Goal: Information Seeking & Learning: Compare options

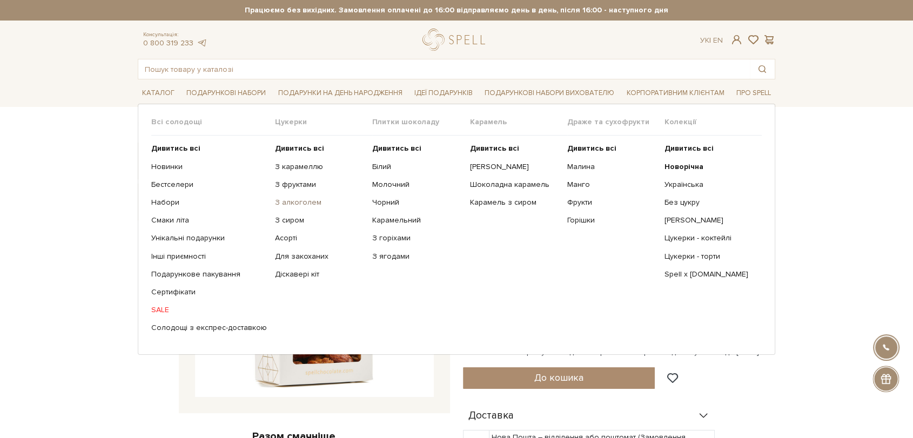
click at [292, 200] on link "З алкоголем" at bounding box center [319, 203] width 89 height 10
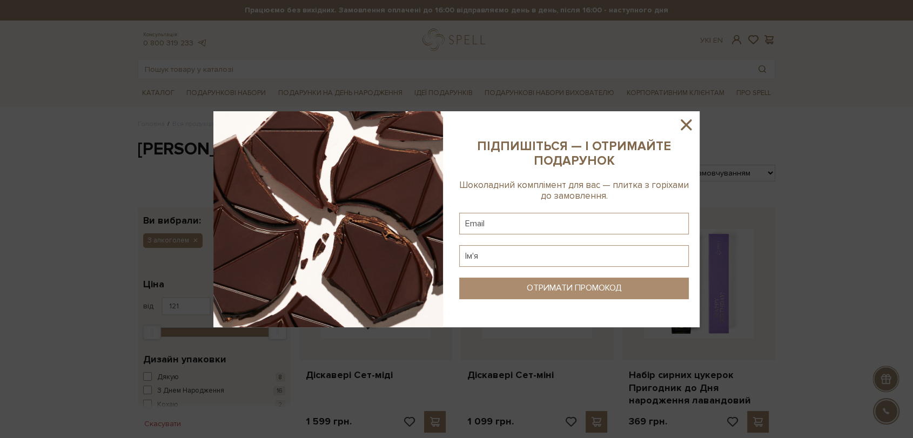
drag, startPoint x: 684, startPoint y: 129, endPoint x: 634, endPoint y: 129, distance: 50.3
click at [683, 129] on icon at bounding box center [686, 125] width 18 height 18
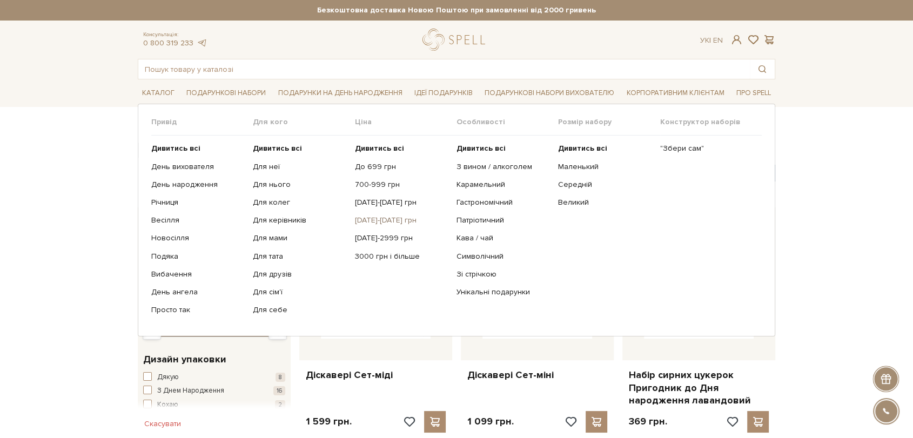
click at [385, 216] on link "[DATE]-[DATE] грн" at bounding box center [401, 221] width 93 height 10
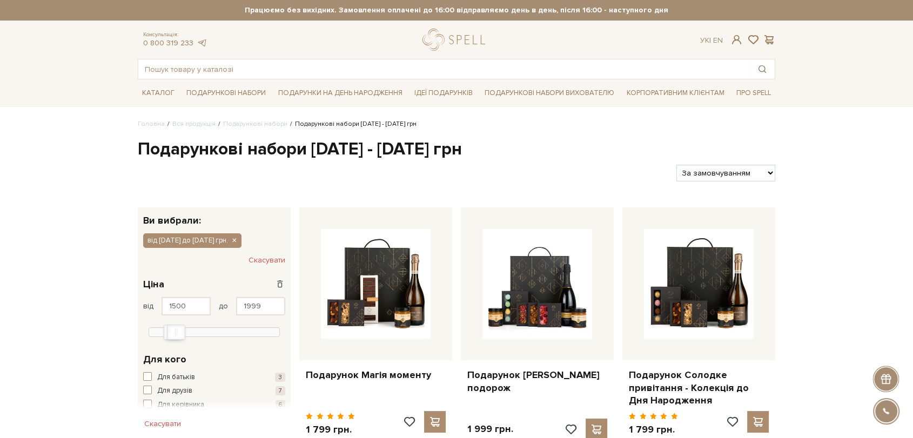
click at [709, 174] on select "За замовчуванням За Ціною (зростання) За Ціною (зменшення) Новинки За популярні…" at bounding box center [725, 173] width 99 height 17
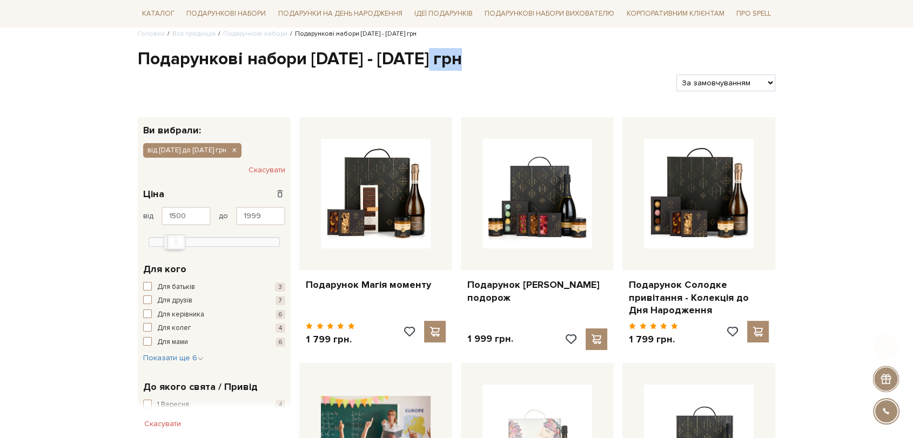
scroll to position [120, 0]
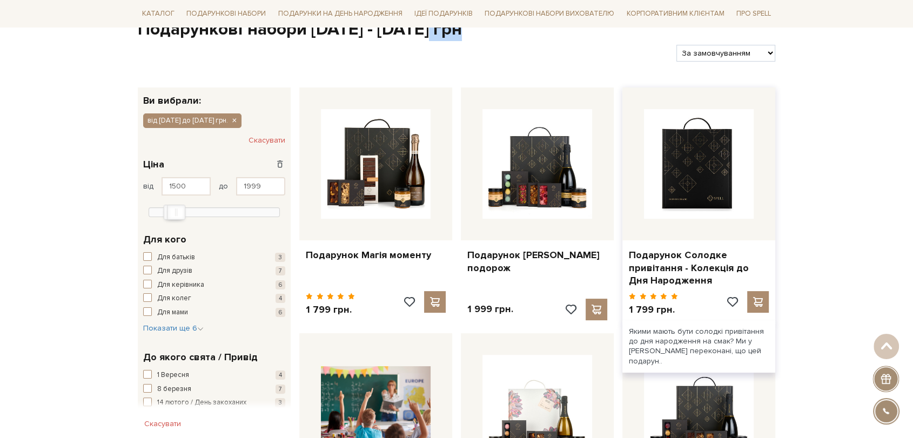
click at [725, 172] on img at bounding box center [699, 164] width 110 height 110
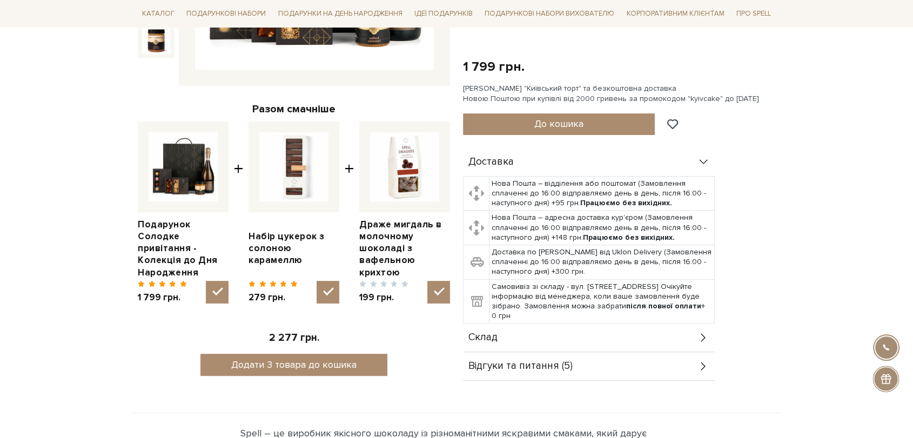
scroll to position [300, 0]
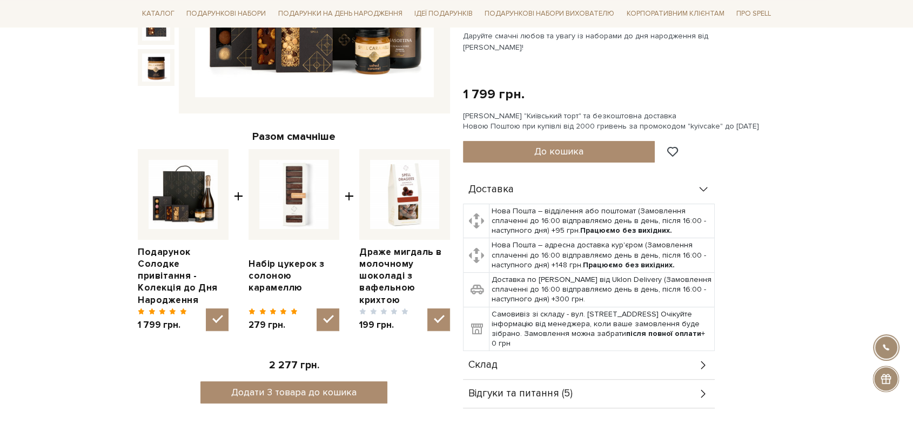
click at [508, 357] on div "Склад" at bounding box center [589, 365] width 252 height 28
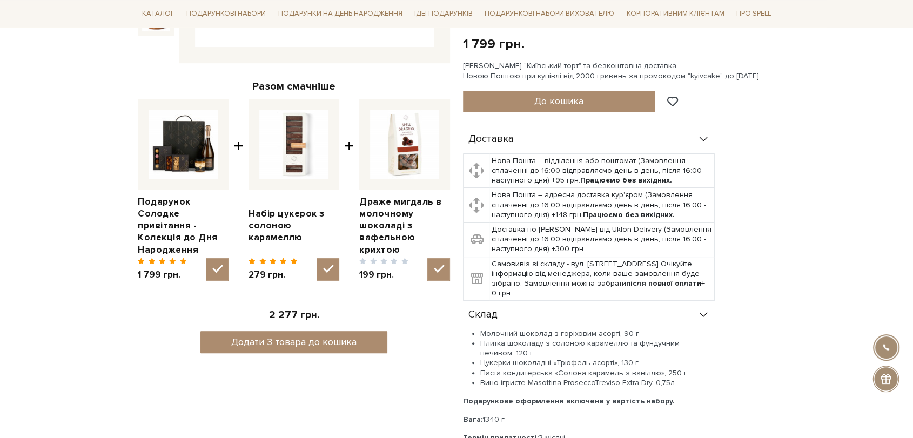
scroll to position [480, 0]
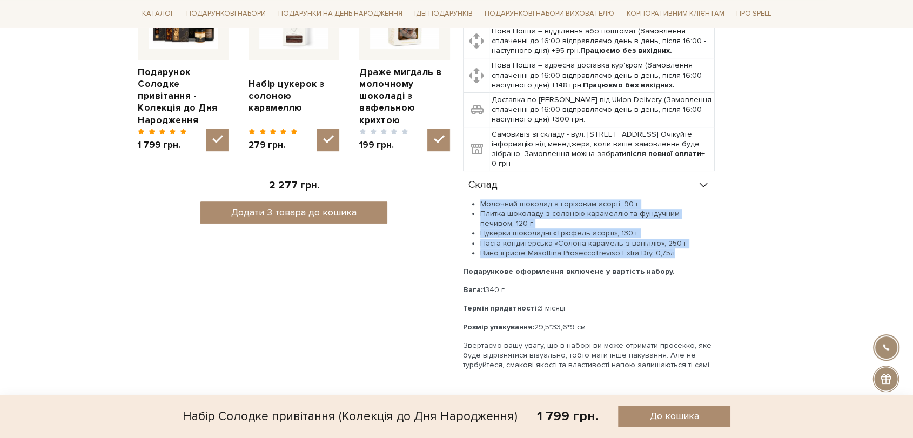
drag, startPoint x: 481, startPoint y: 203, endPoint x: 695, endPoint y: 252, distance: 218.9
click at [695, 252] on ul "Молочний шоколад з горіховим асорті, 90 г Плитка шоколаду з солоною карамеллю т…" at bounding box center [589, 228] width 252 height 59
copy ul "Молочний шоколад з горіховим асорті, 90 г Плитка шоколаду з солоною карамеллю т…"
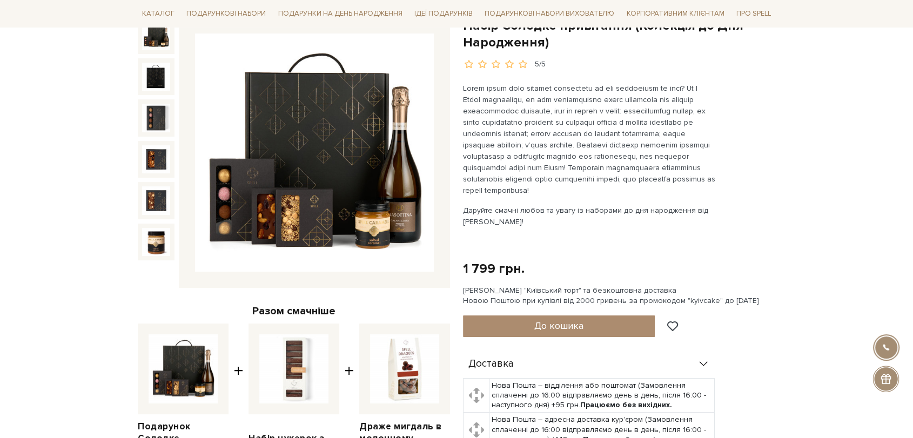
scroll to position [60, 0]
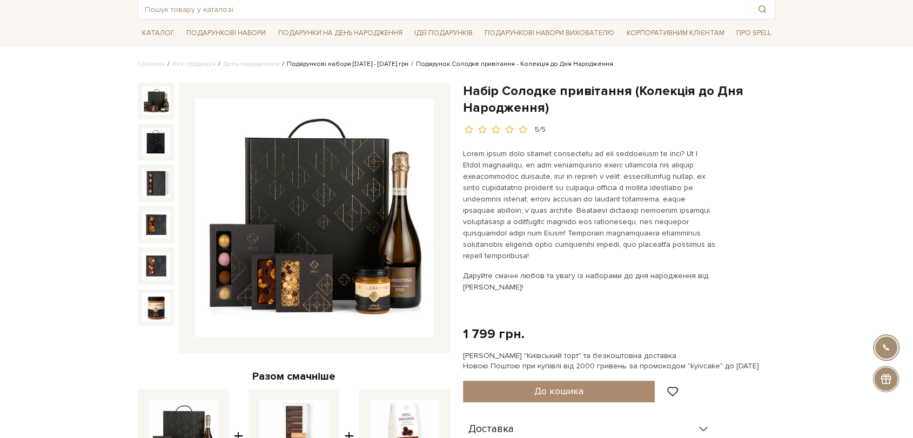
click at [321, 66] on link "Подарункові набори 1500 - 1999 грн" at bounding box center [348, 64] width 122 height 8
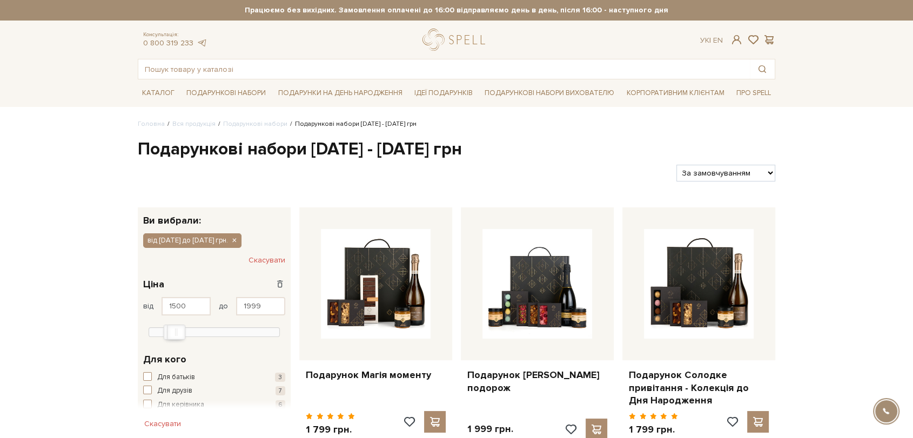
click at [749, 170] on select "За замовчуванням За Ціною (зростання) За Ціною (зменшення) Новинки За популярні…" at bounding box center [725, 173] width 99 height 17
select select "https://spellchocolate.com/our-productions/podarunkovi-box/1500-1999?sort=p.pri…"
click at [676, 165] on select "За замовчуванням За Ціною (зростання) За Ціною (зменшення) Новинки За популярні…" at bounding box center [725, 173] width 99 height 17
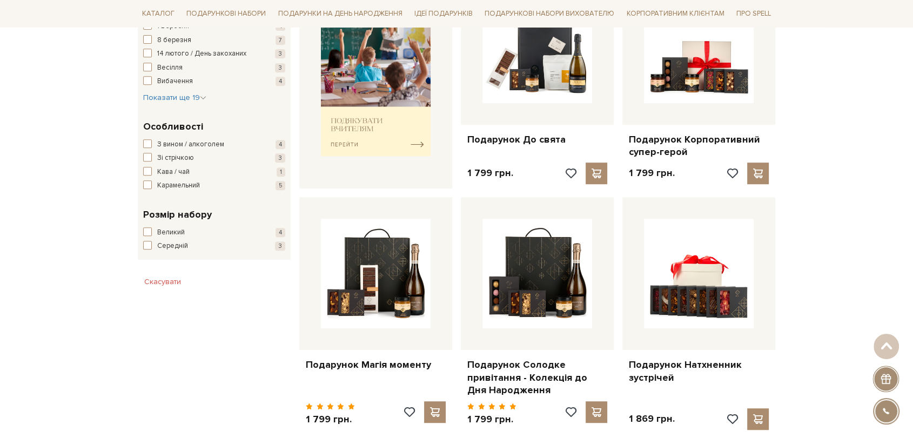
scroll to position [360, 0]
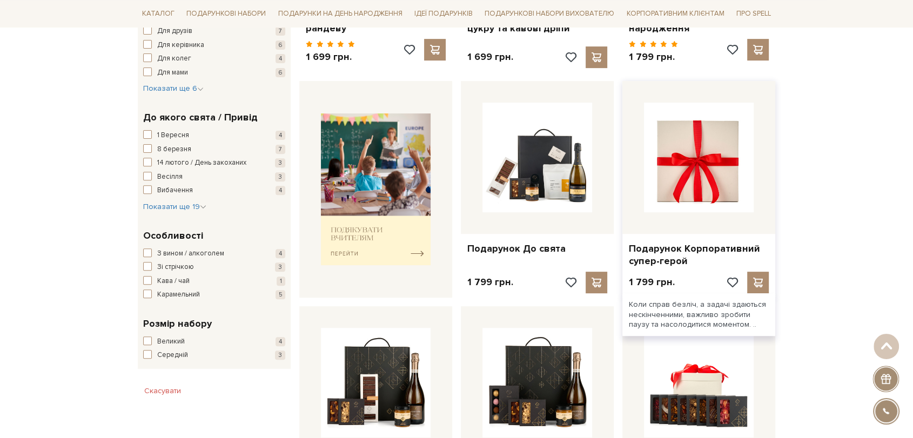
click at [716, 153] on img at bounding box center [699, 158] width 110 height 110
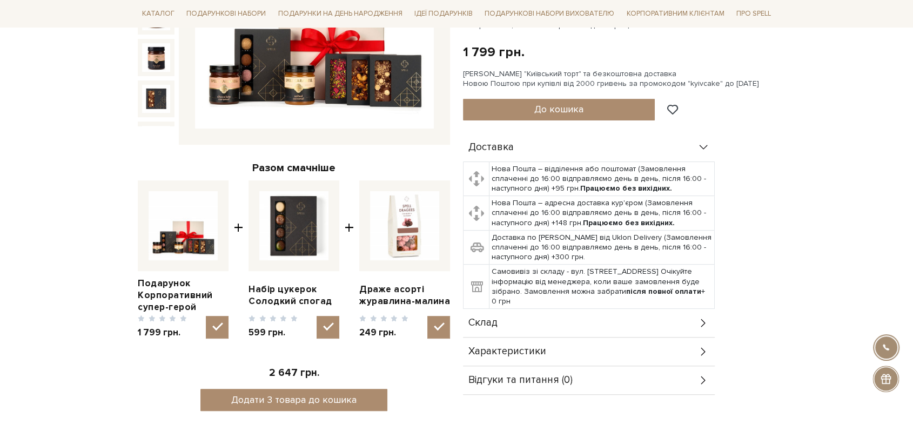
scroll to position [360, 0]
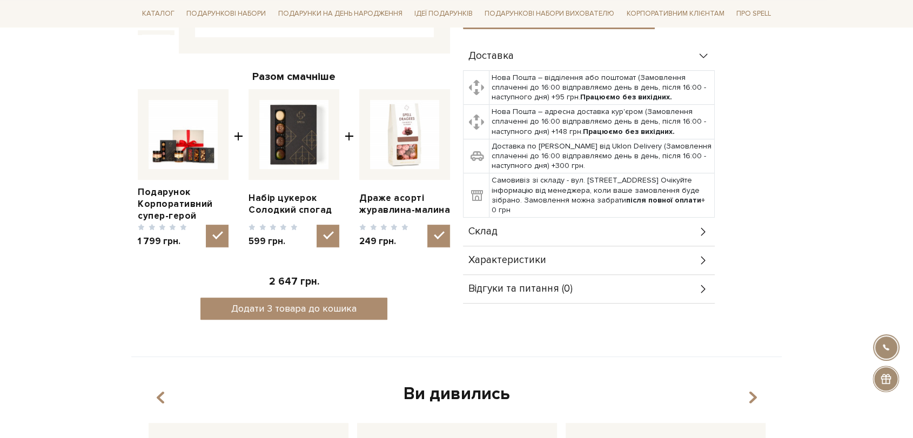
click at [527, 228] on div "Склад" at bounding box center [589, 232] width 252 height 28
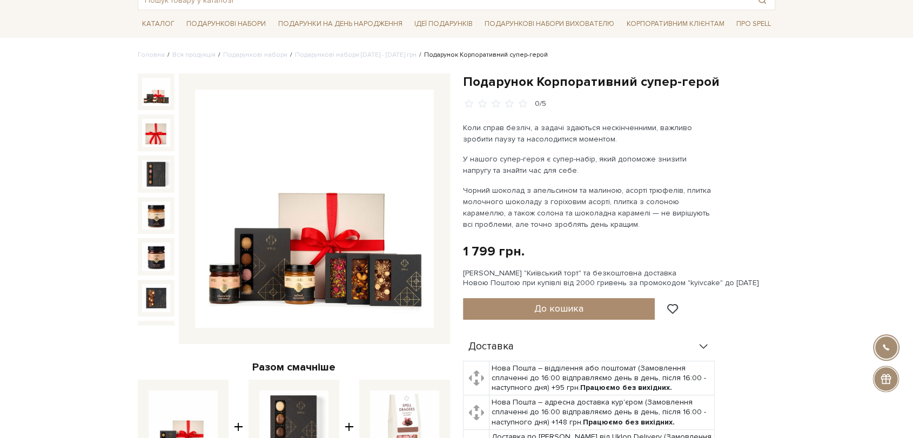
scroll to position [0, 0]
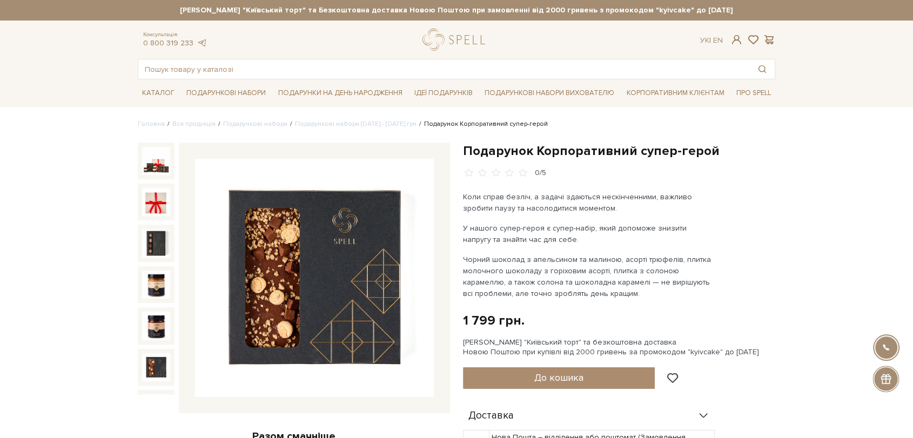
click at [290, 247] on img at bounding box center [314, 278] width 239 height 239
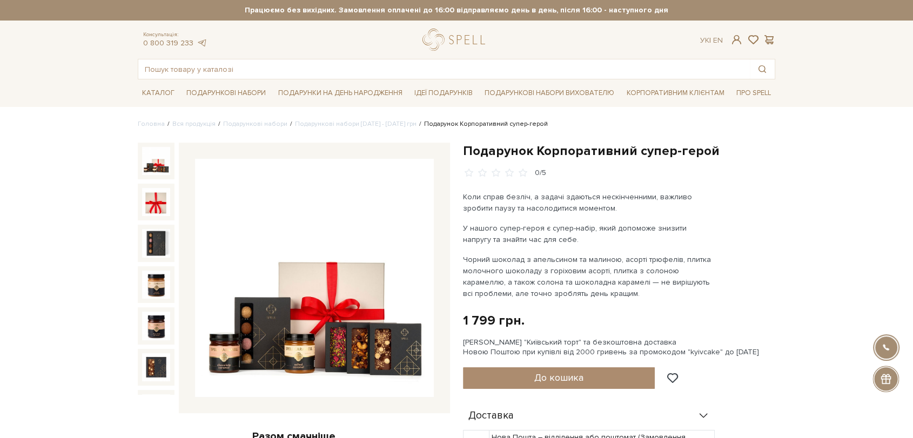
click at [264, 227] on img at bounding box center [314, 278] width 239 height 239
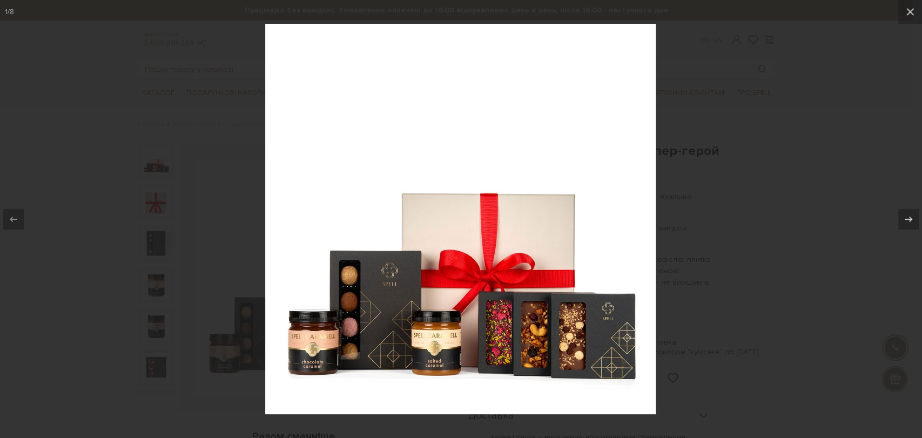
drag, startPoint x: 748, startPoint y: 136, endPoint x: 565, endPoint y: 78, distance: 192.6
click at [740, 134] on div at bounding box center [461, 219] width 922 height 438
drag, startPoint x: 807, startPoint y: 145, endPoint x: 800, endPoint y: 142, distance: 8.2
click at [806, 145] on div at bounding box center [461, 219] width 922 height 438
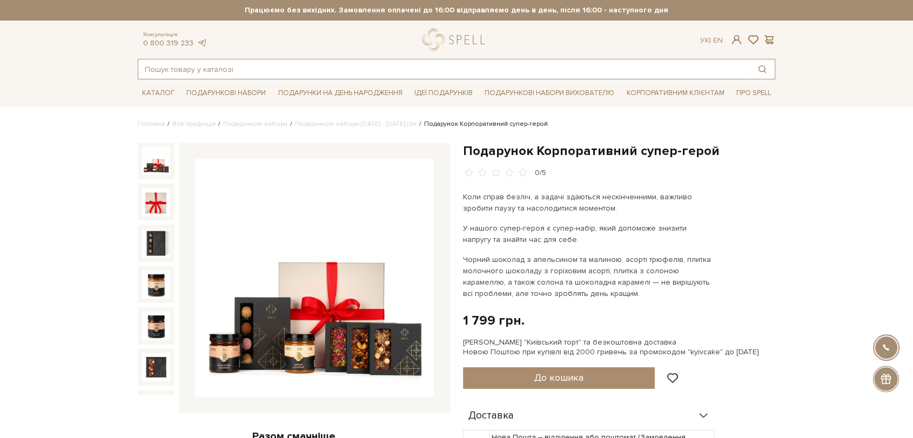
click at [480, 68] on input "text" at bounding box center [444, 68] width 612 height 19
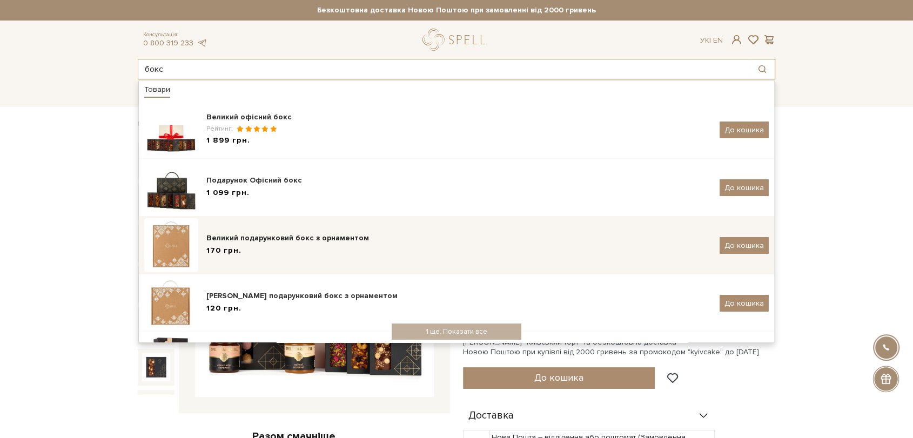
type input "бокс"
click at [354, 246] on div "170 грн." at bounding box center [458, 250] width 505 height 11
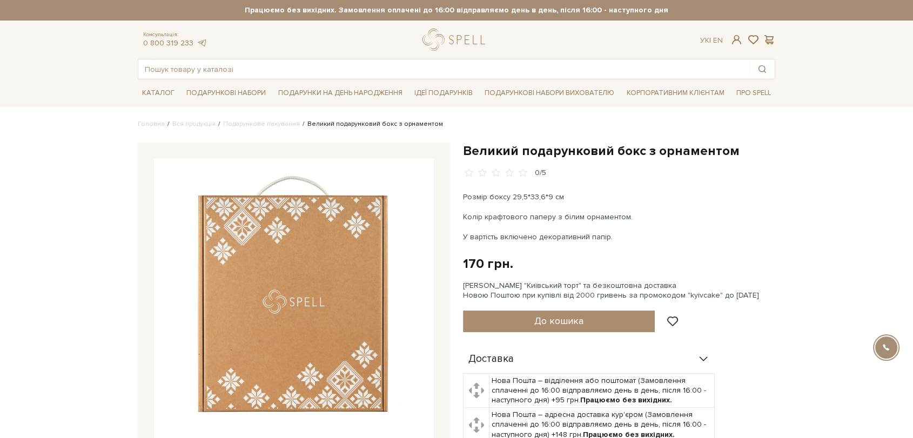
click at [321, 253] on img at bounding box center [294, 299] width 280 height 280
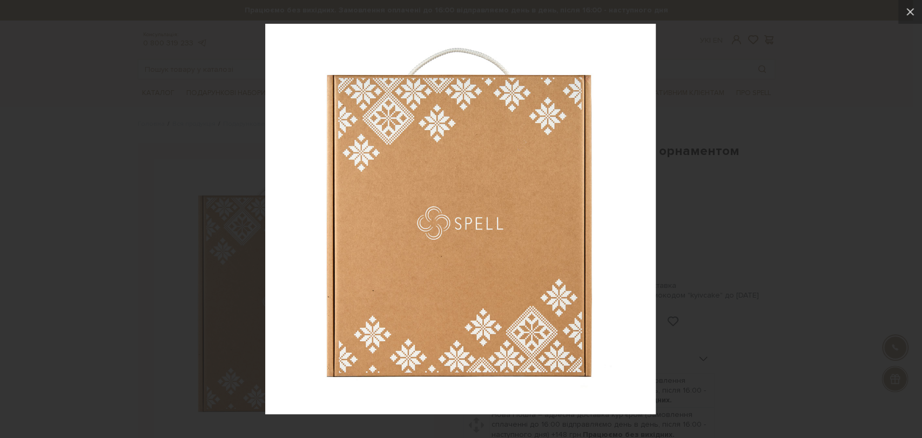
drag, startPoint x: 740, startPoint y: 166, endPoint x: 611, endPoint y: 17, distance: 197.6
click at [741, 167] on div at bounding box center [461, 219] width 922 height 438
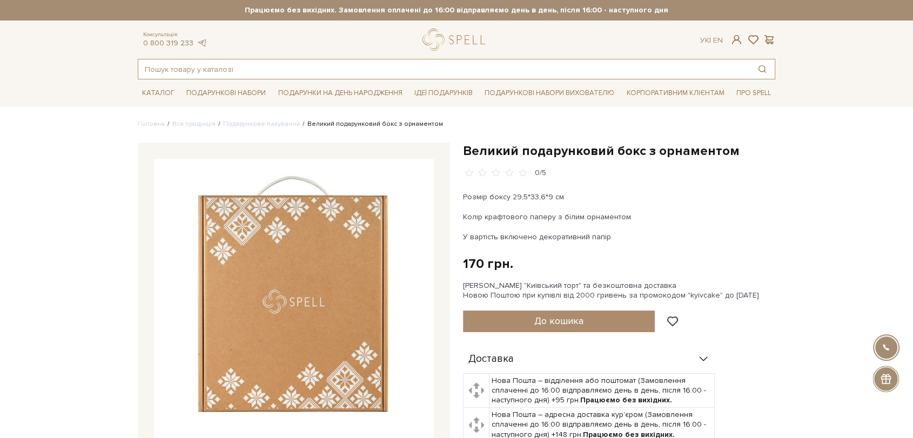
click at [305, 70] on input "text" at bounding box center [444, 68] width 612 height 19
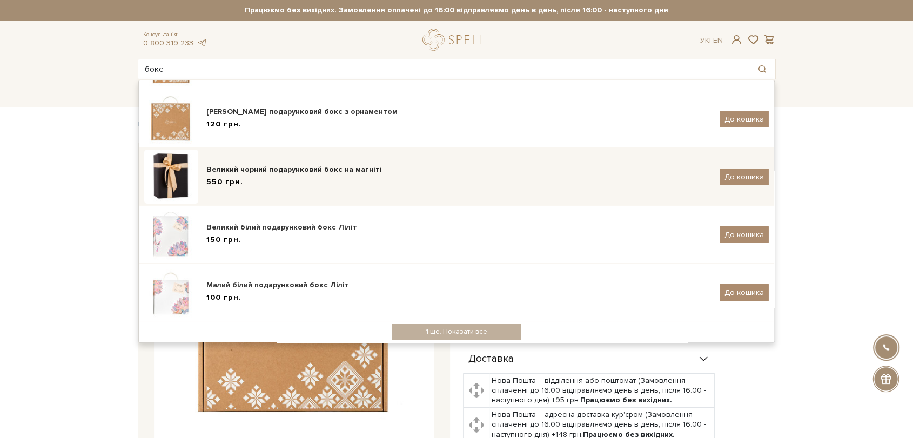
scroll to position [185, 0]
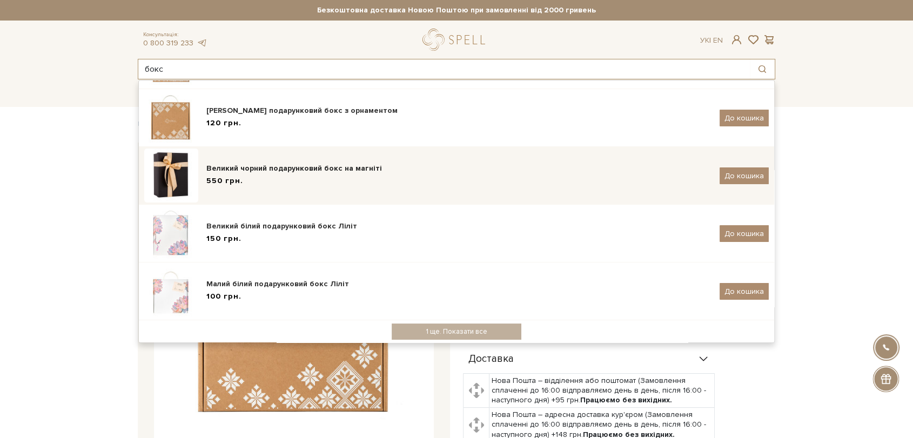
type input "бокс"
click at [282, 177] on div "550 грн." at bounding box center [458, 181] width 505 height 11
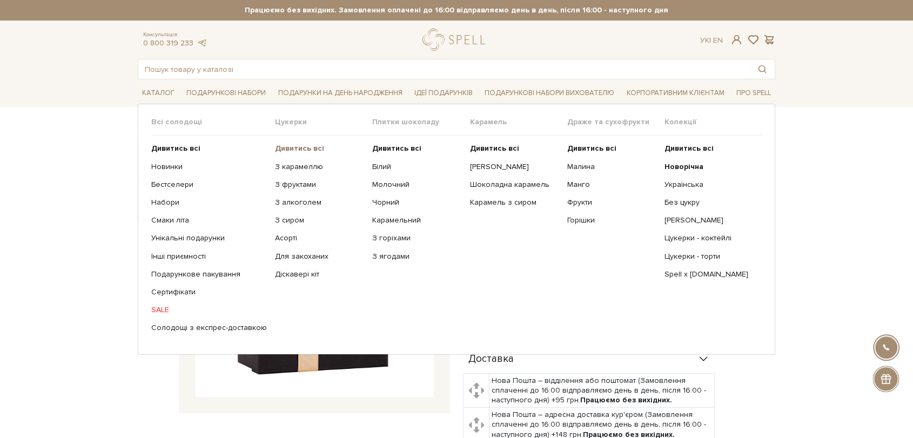
click at [303, 148] on b "Дивитись всі" at bounding box center [299, 148] width 49 height 9
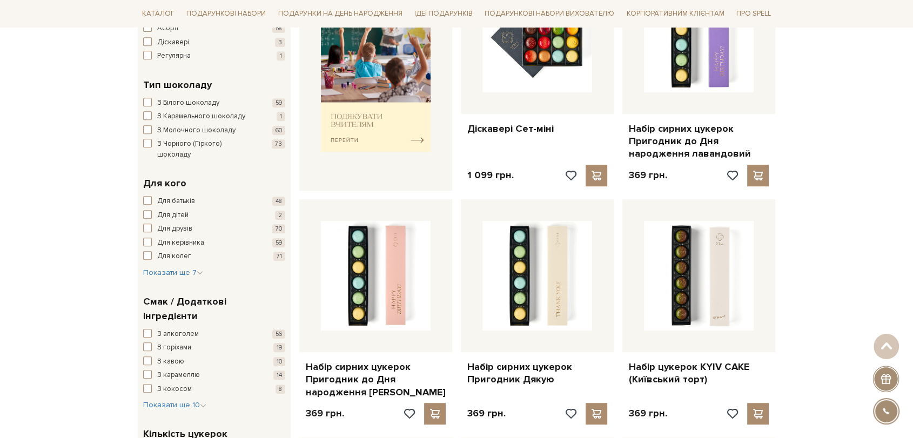
scroll to position [600, 0]
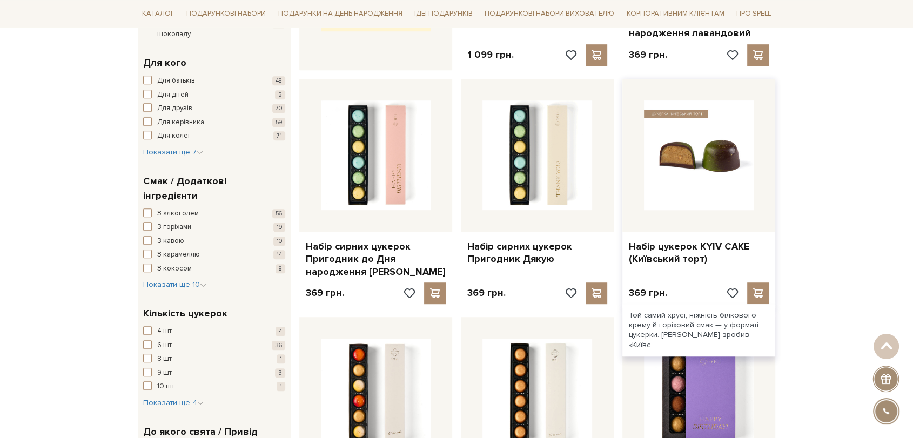
click at [688, 157] on img at bounding box center [699, 155] width 110 height 110
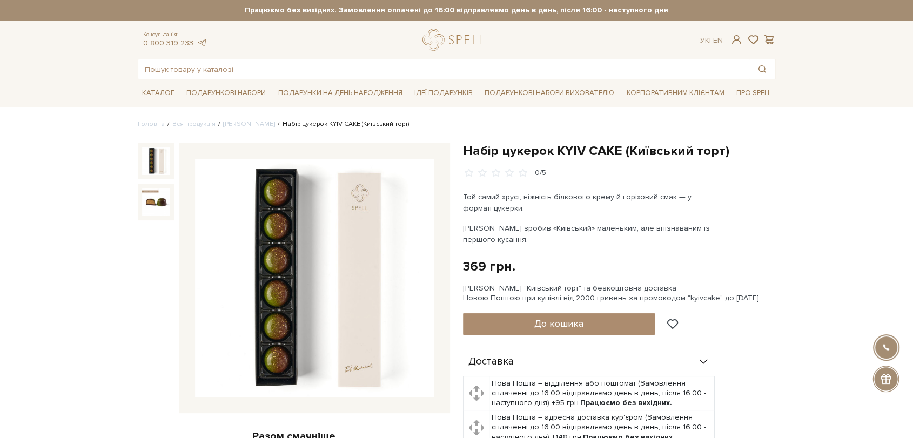
click at [337, 278] on img at bounding box center [314, 278] width 239 height 239
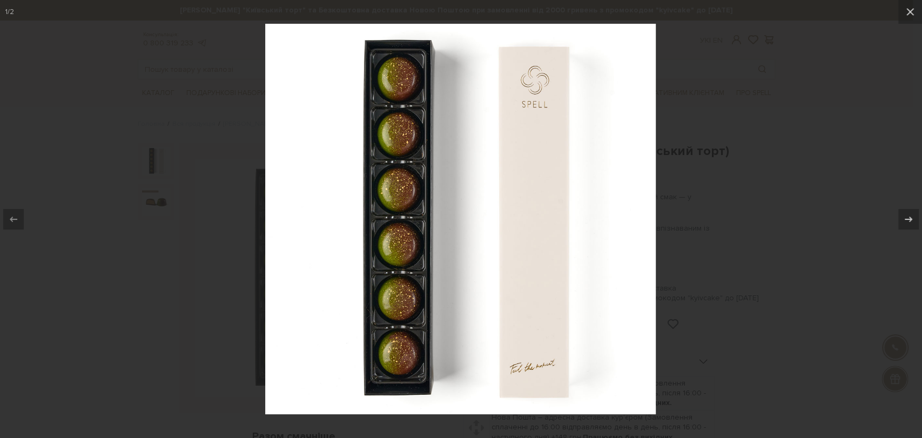
click at [692, 145] on div at bounding box center [461, 219] width 922 height 438
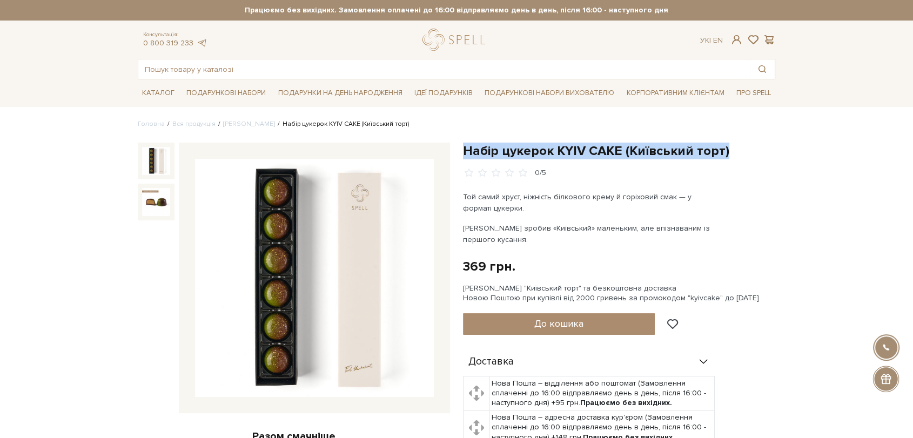
drag, startPoint x: 464, startPoint y: 150, endPoint x: 708, endPoint y: 139, distance: 244.5
click at [729, 146] on h1 "Набір цукерок KYIV CAKE (Київський торт)" at bounding box center [619, 151] width 312 height 17
copy h1 "Набір цукерок KYIV CAKE (Київський торт)"
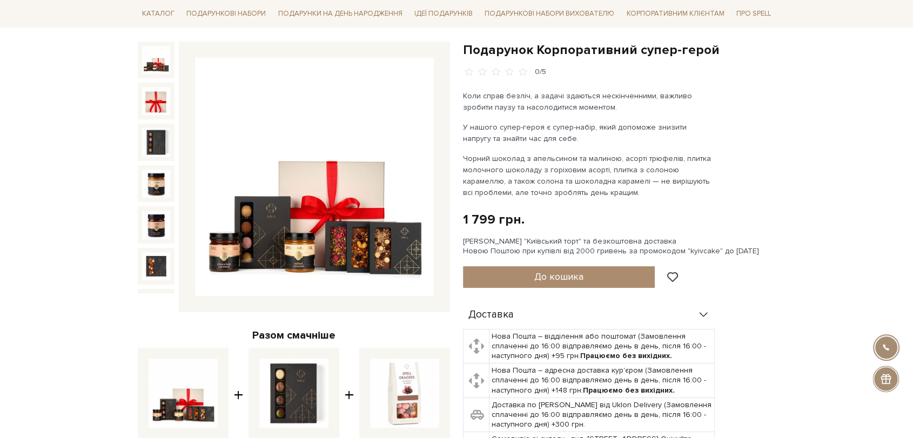
scroll to position [240, 0]
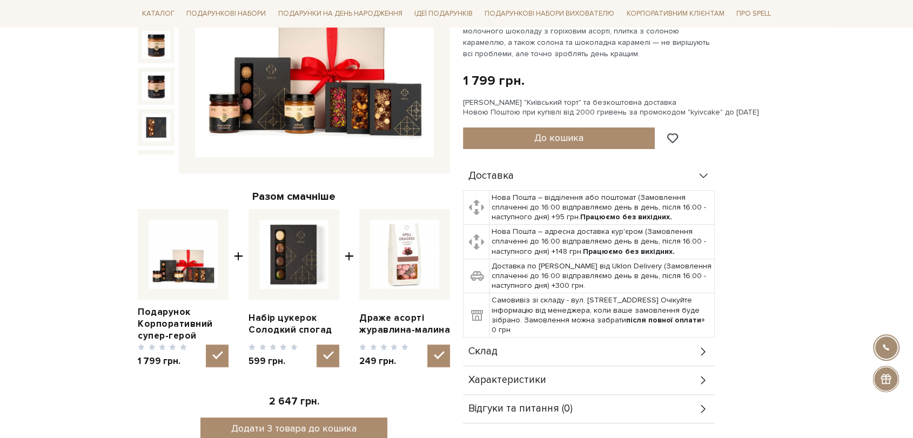
click at [517, 348] on div "Склад" at bounding box center [589, 352] width 252 height 28
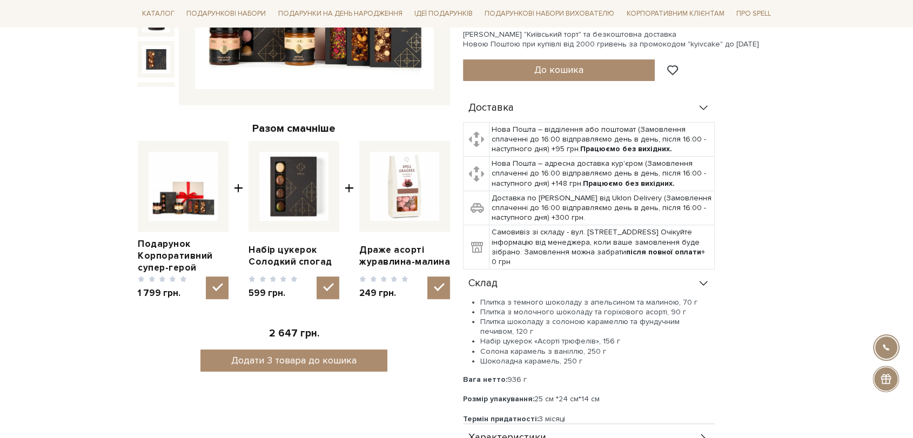
scroll to position [360, 0]
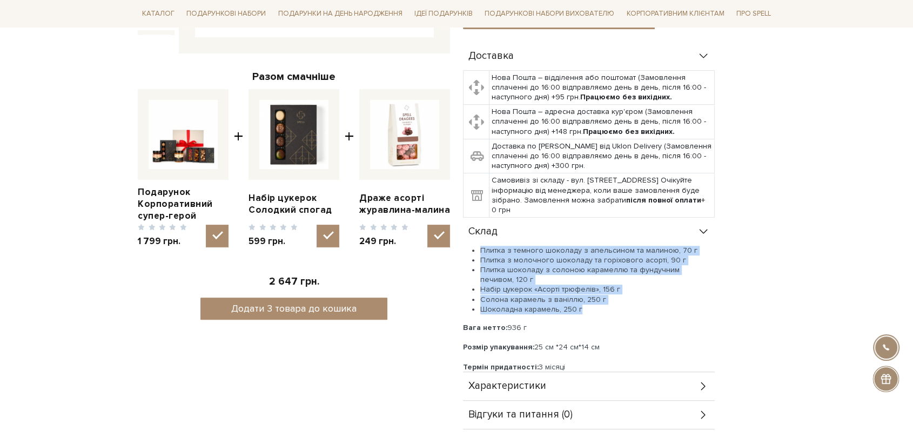
drag, startPoint x: 481, startPoint y: 245, endPoint x: 618, endPoint y: 307, distance: 150.6
click at [618, 307] on ul "Плитка з темного шоколаду з апельсином та малиною, 70 г Плитка з молочного шоко…" at bounding box center [589, 280] width 252 height 69
copy ul "Плитка з темного шоколаду з апельсином та малиною, 70 г Плитка з молочного шоко…"
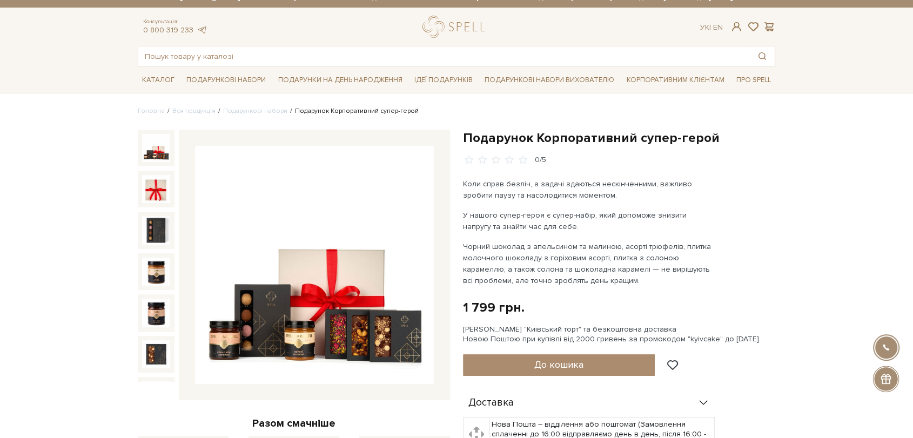
scroll to position [0, 0]
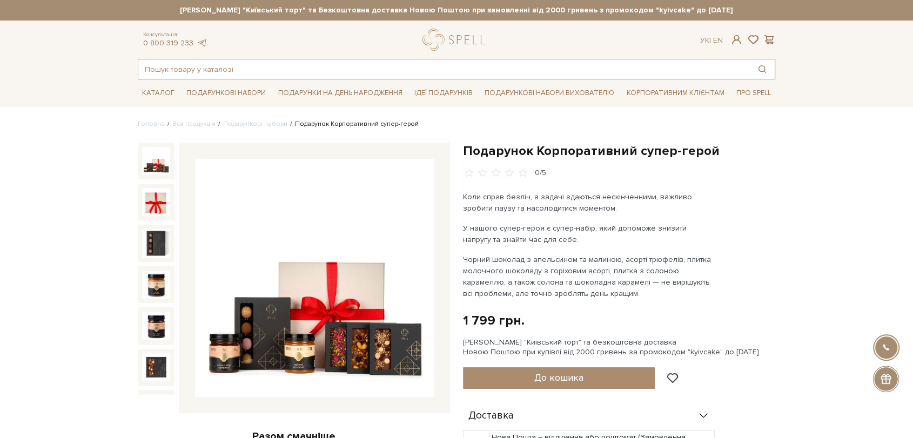
drag, startPoint x: 329, startPoint y: 63, endPoint x: 132, endPoint y: 49, distance: 196.6
click at [125, 65] on header "Сет Цукерок "Київський торт" та Безкоштовна доставка Новою Поштою при замовленн…" at bounding box center [456, 39] width 913 height 79
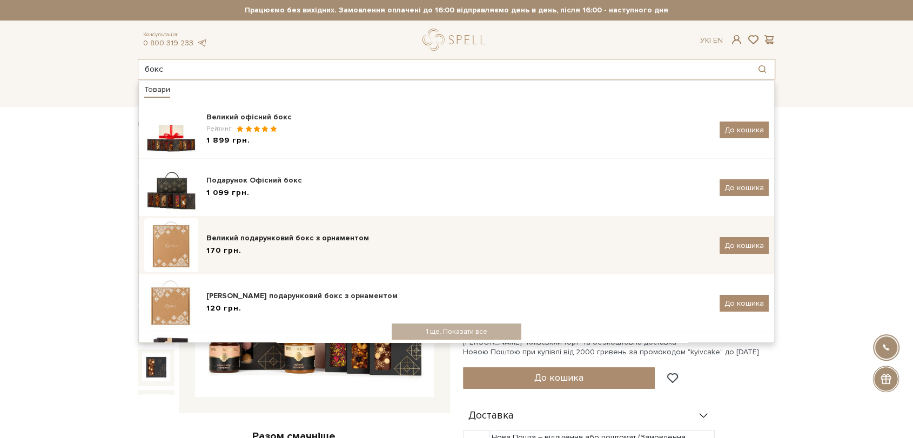
type input "бокс"
click at [283, 236] on div "Великий подарунковий бокс з орнаментом" at bounding box center [458, 238] width 505 height 11
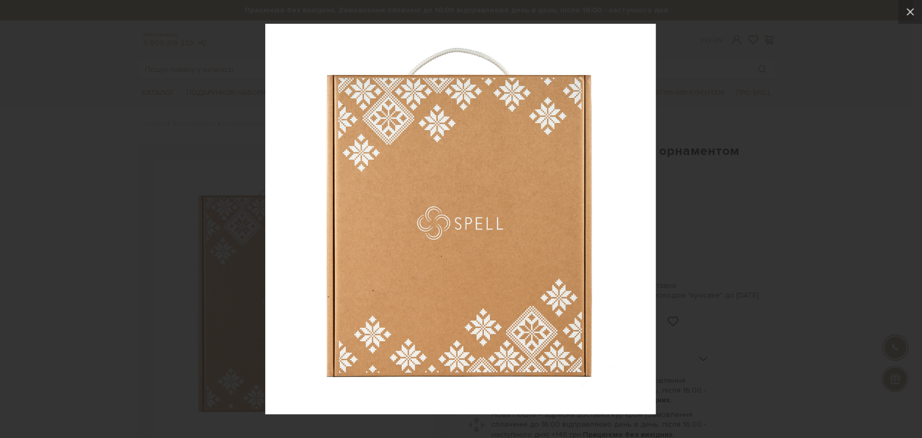
click at [780, 194] on div at bounding box center [461, 219] width 922 height 438
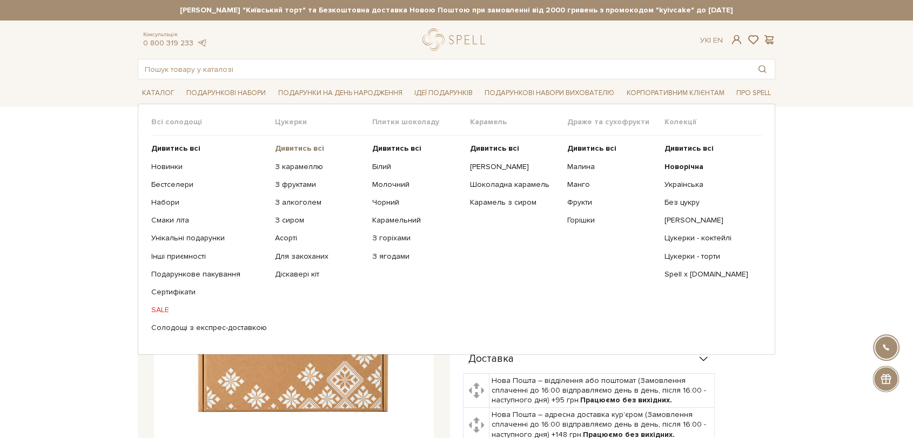
click at [299, 149] on b "Дивитись всі" at bounding box center [299, 148] width 49 height 9
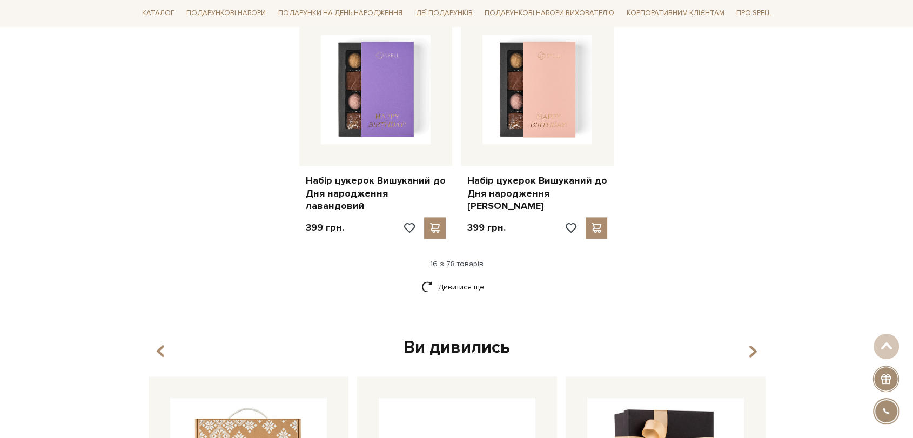
scroll to position [1380, 0]
click at [486, 278] on link "Дивитися ще" at bounding box center [456, 287] width 70 height 19
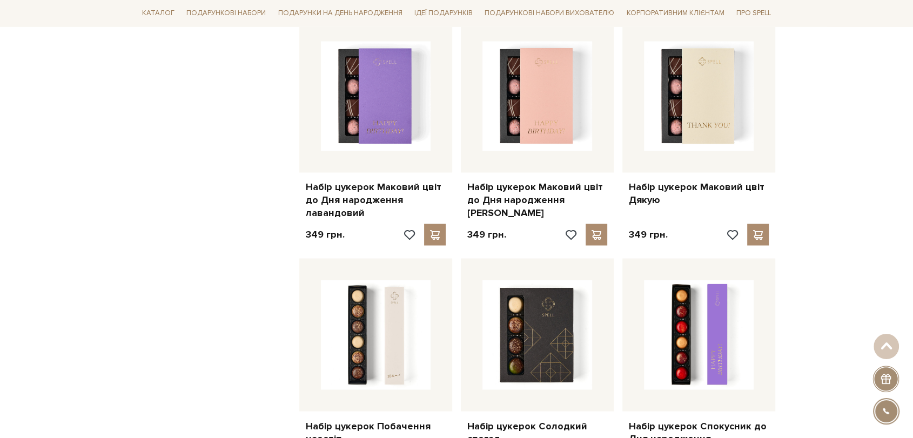
scroll to position [2041, 0]
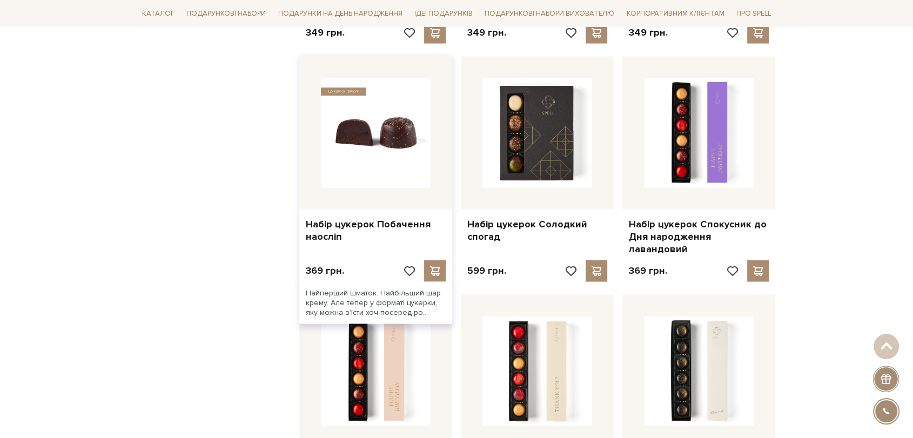
click at [398, 134] on img at bounding box center [376, 133] width 110 height 110
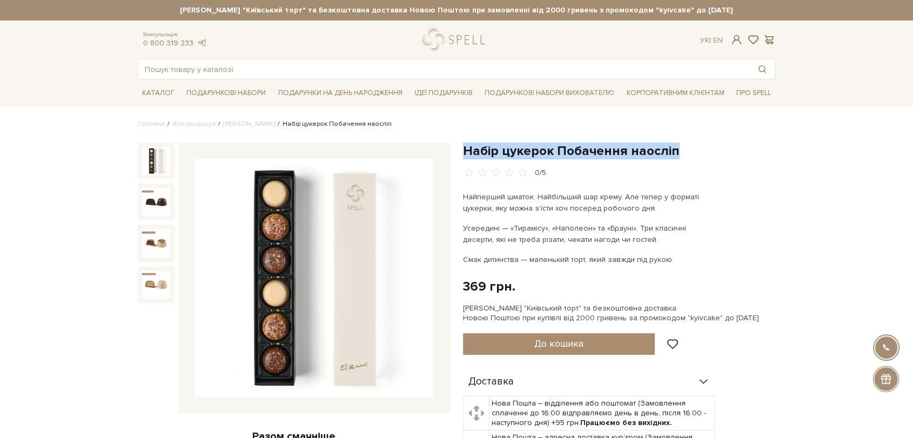
drag, startPoint x: 467, startPoint y: 151, endPoint x: 669, endPoint y: 154, distance: 202.1
click at [672, 157] on h1 "Набір цукерок Побачення наосліп" at bounding box center [619, 151] width 312 height 17
copy h1 "Набір цукерок Побачення наосліп"
